Goal: Navigation & Orientation: Find specific page/section

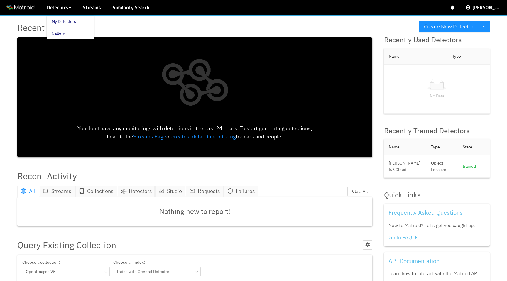
click at [68, 21] on link "My Detectors" at bounding box center [64, 22] width 24 height 12
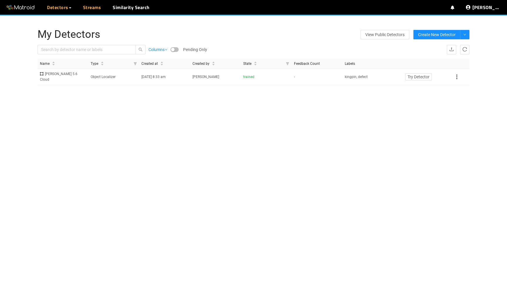
click at [96, 9] on link "Streams" at bounding box center [92, 7] width 18 height 7
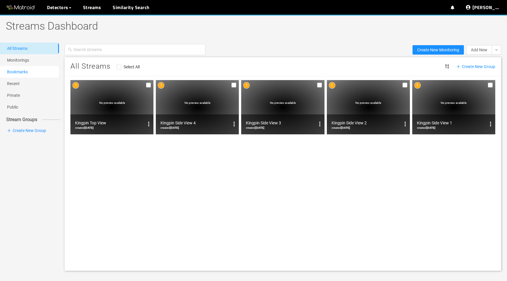
click at [28, 70] on link "Bookmarks" at bounding box center [17, 72] width 21 height 5
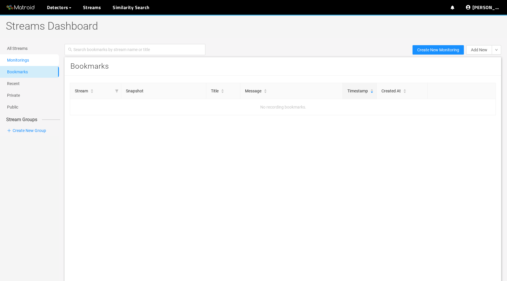
click at [29, 59] on link "Monitorings" at bounding box center [18, 60] width 22 height 5
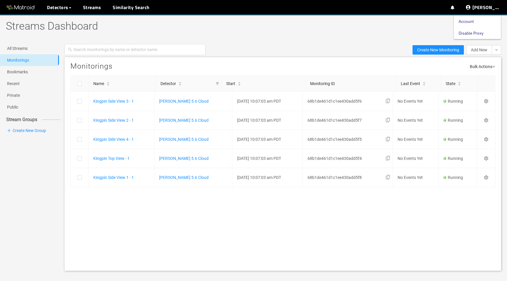
click at [484, 34] on link "Disable Proxy" at bounding box center [471, 33] width 25 height 12
